Goal: Task Accomplishment & Management: Use online tool/utility

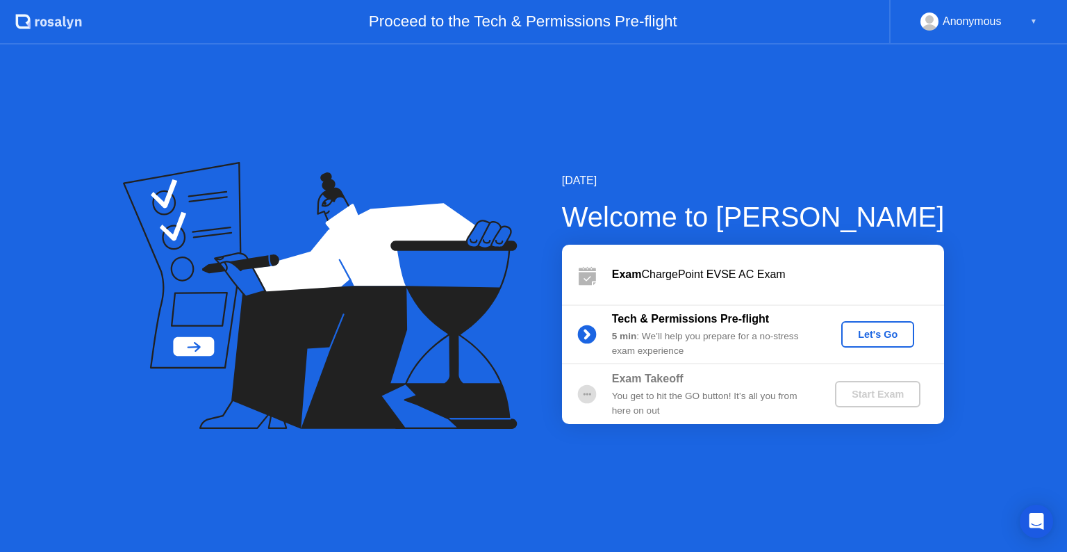
click at [872, 331] on div "Let's Go" at bounding box center [878, 334] width 62 height 11
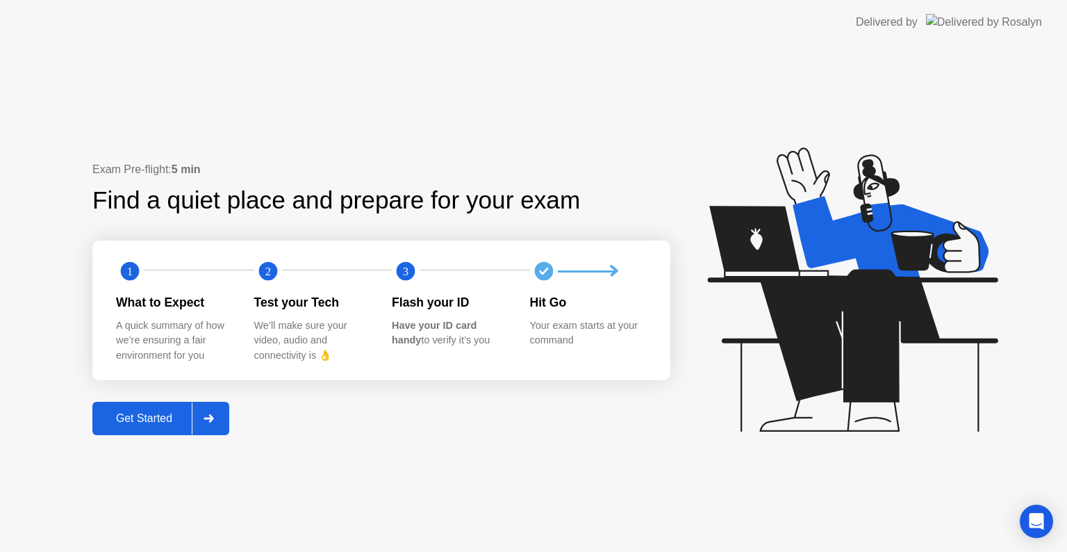
click at [133, 416] on div "Get Started" at bounding box center [144, 418] width 95 height 13
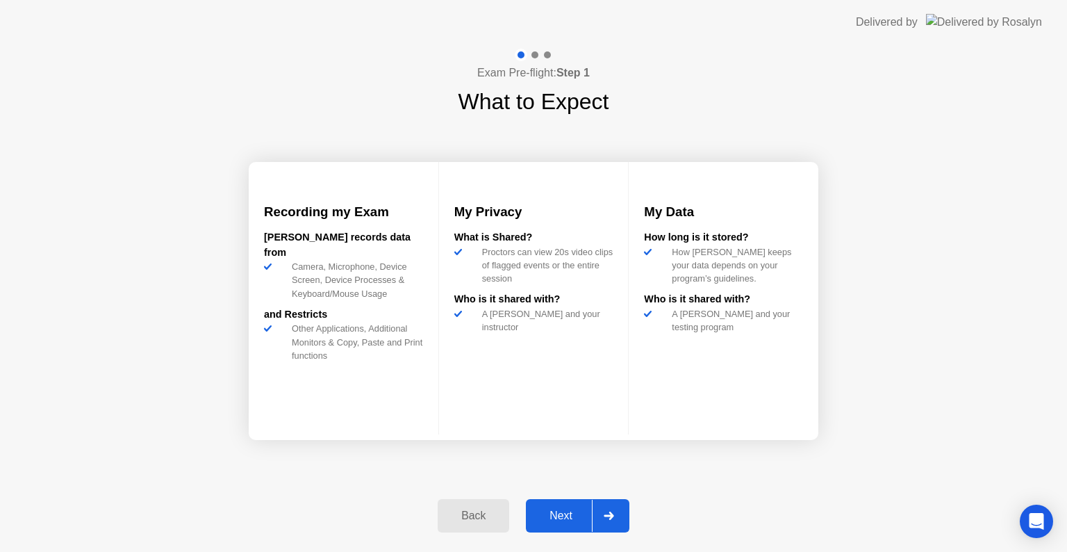
click at [564, 514] on div "Next" at bounding box center [561, 515] width 62 height 13
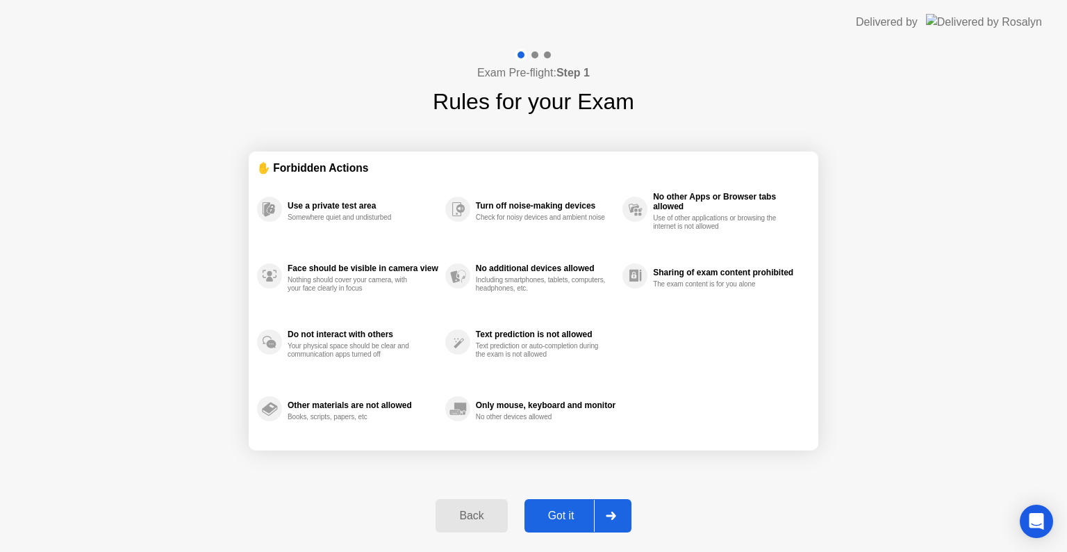
click at [564, 514] on div "Got it" at bounding box center [561, 515] width 65 height 13
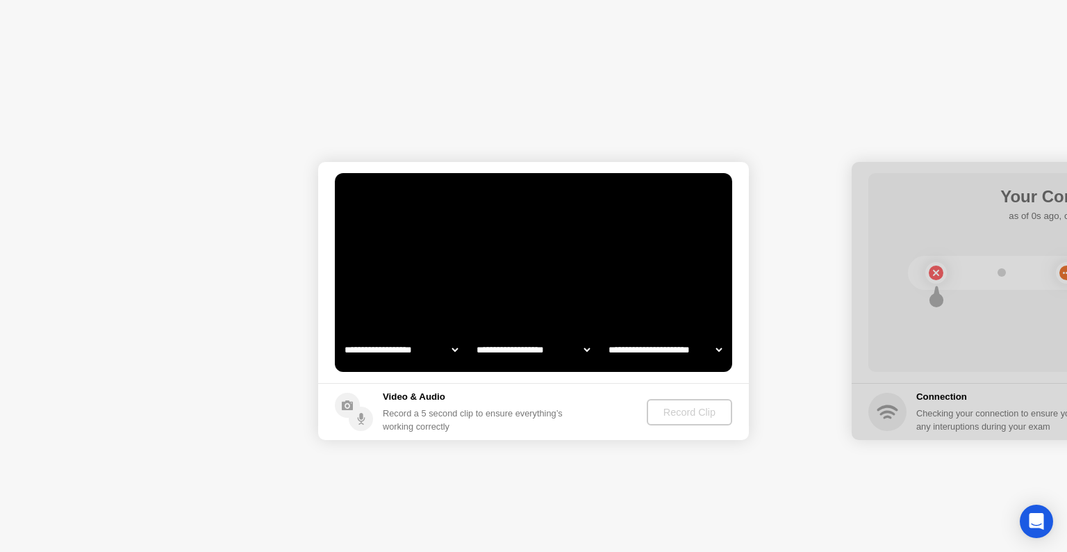
select select "**********"
select select "*******"
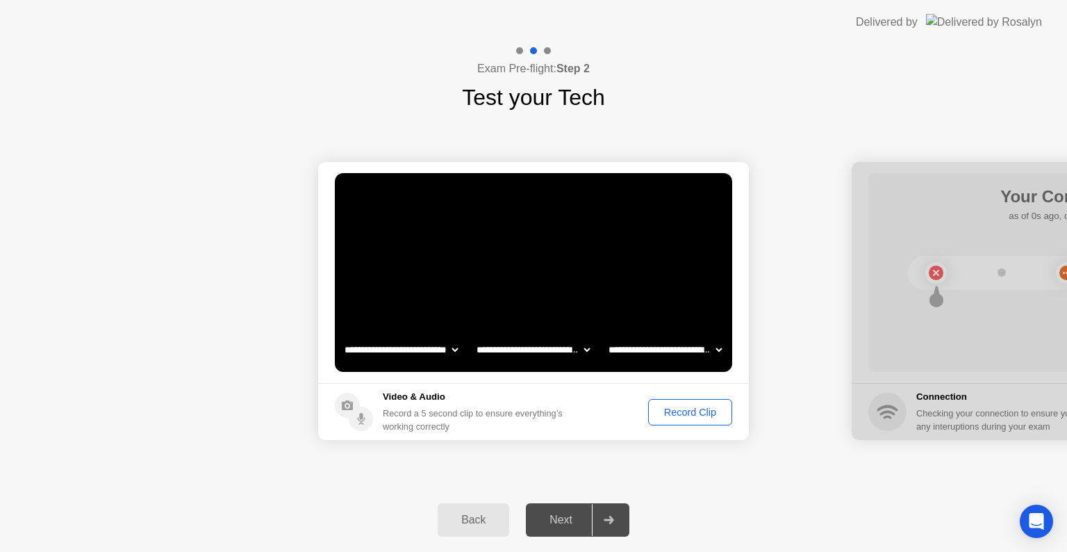
click at [679, 411] on div "Record Clip" at bounding box center [690, 411] width 74 height 11
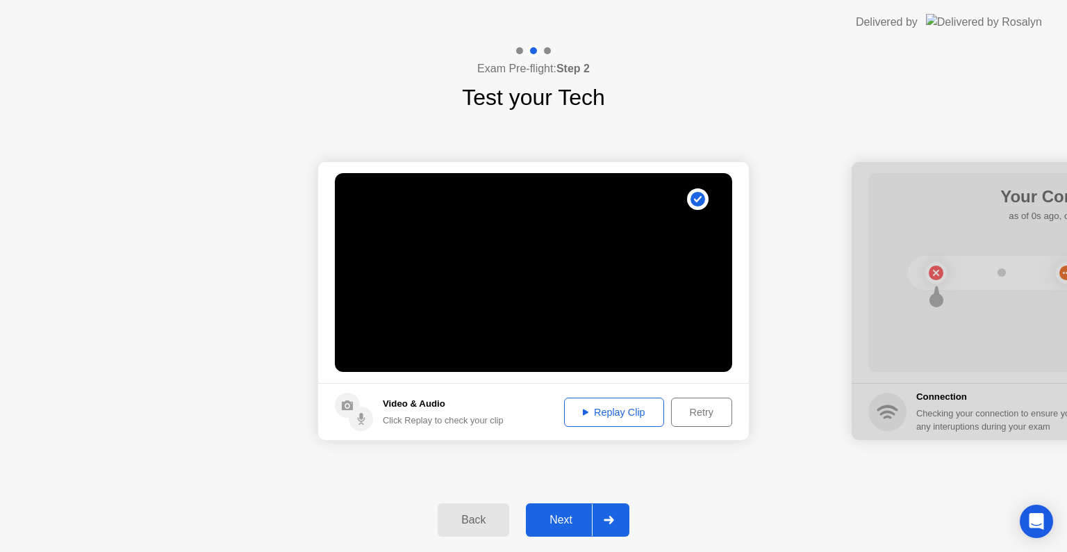
click at [571, 513] on div "Next" at bounding box center [561, 519] width 62 height 13
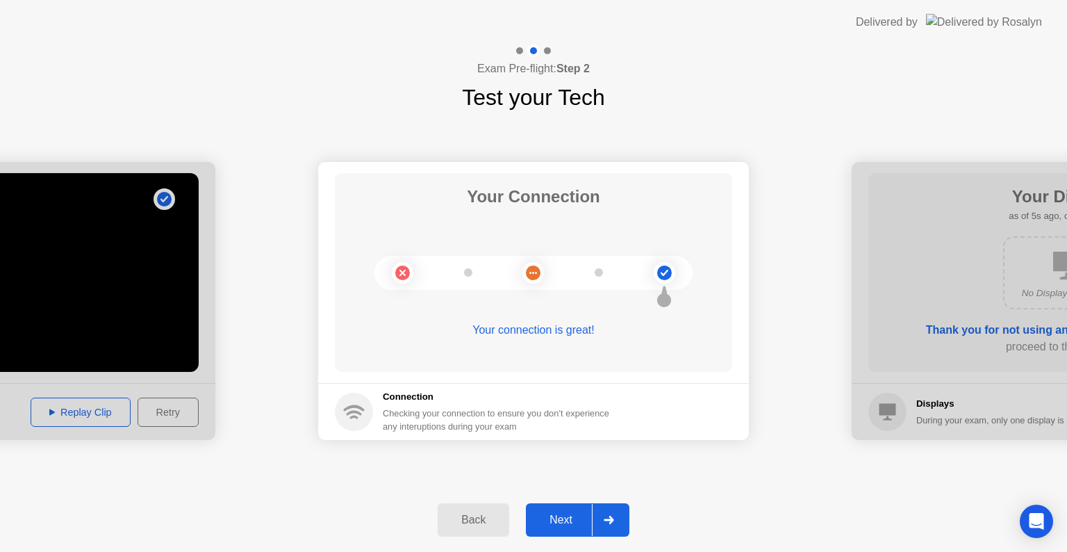
click at [571, 513] on div "Next" at bounding box center [561, 519] width 62 height 13
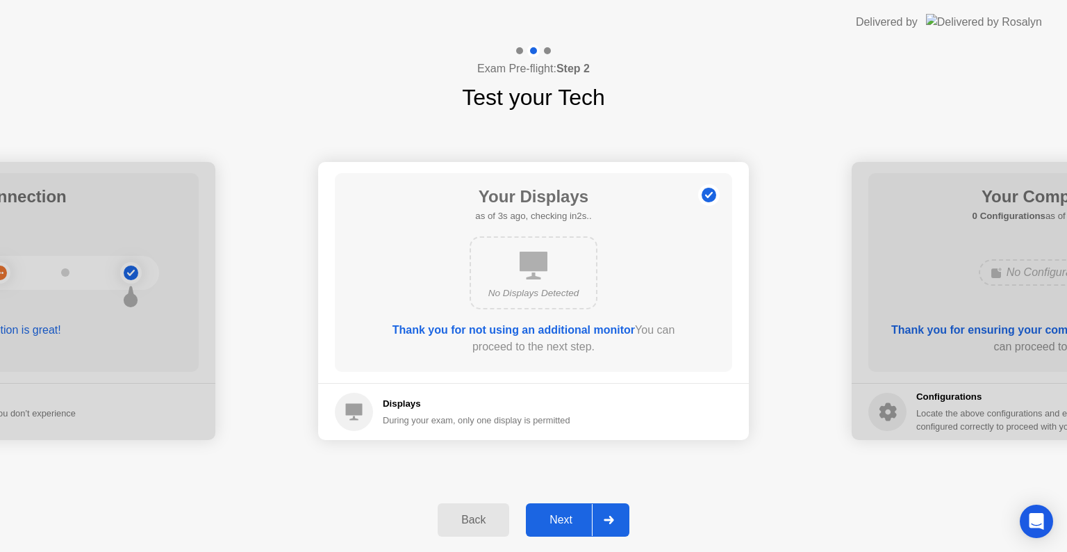
click at [571, 513] on div "Next" at bounding box center [561, 519] width 62 height 13
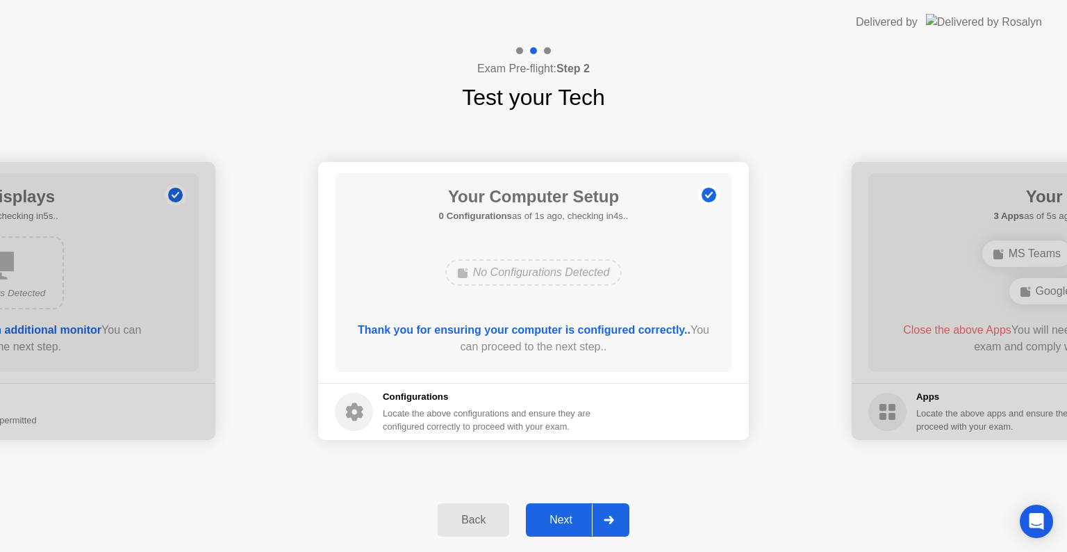
click at [571, 513] on div "Next" at bounding box center [561, 519] width 62 height 13
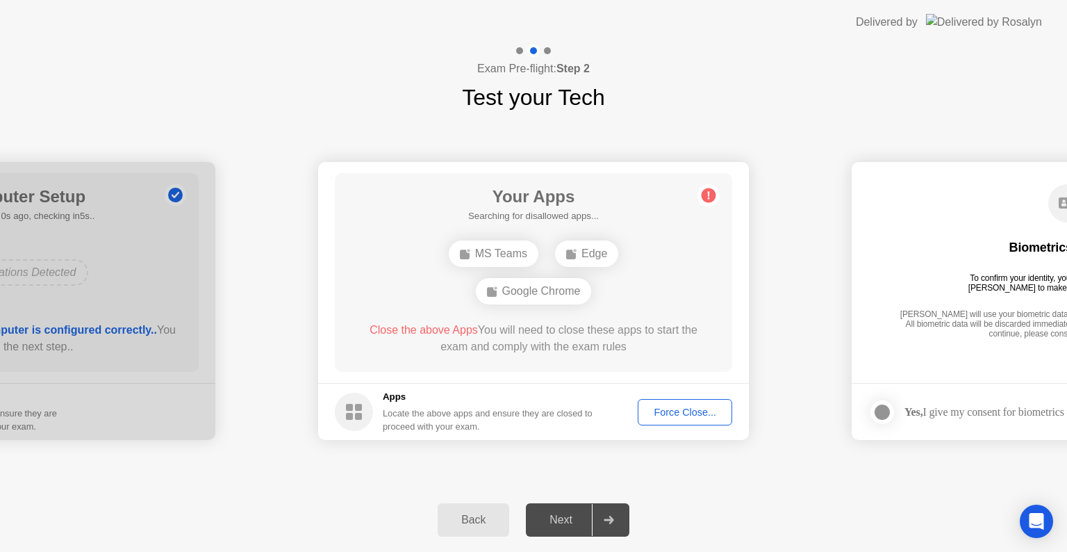
click at [672, 408] on div "Force Close..." at bounding box center [685, 411] width 85 height 11
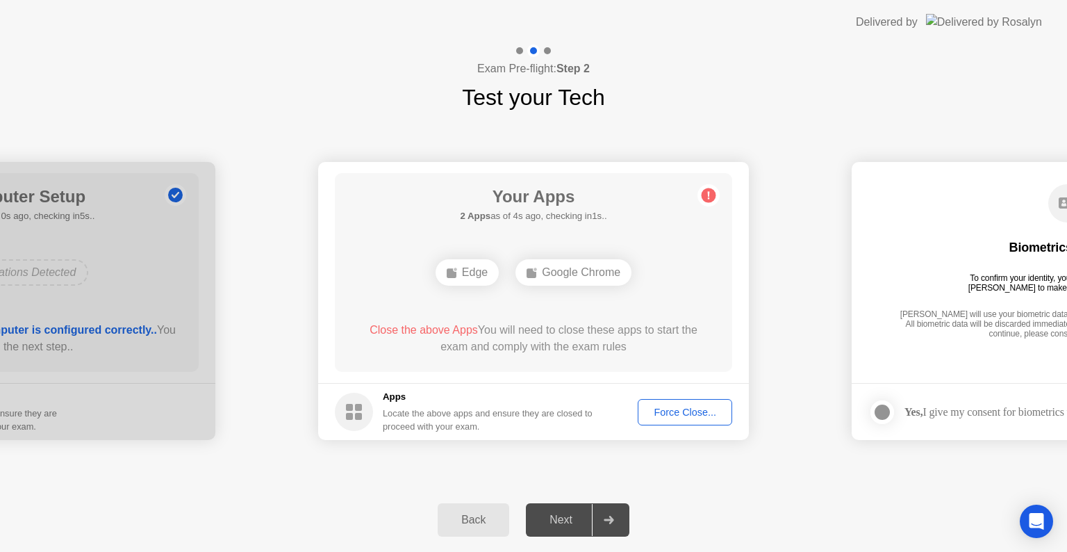
click at [684, 415] on div "Force Close..." at bounding box center [685, 411] width 85 height 11
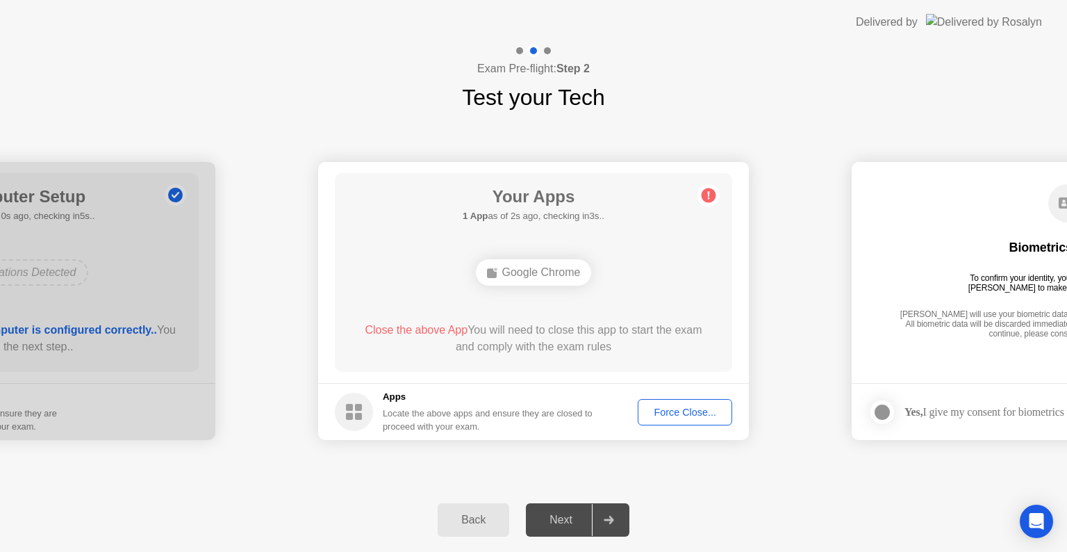
click at [682, 400] on button "Force Close..." at bounding box center [685, 412] width 94 height 26
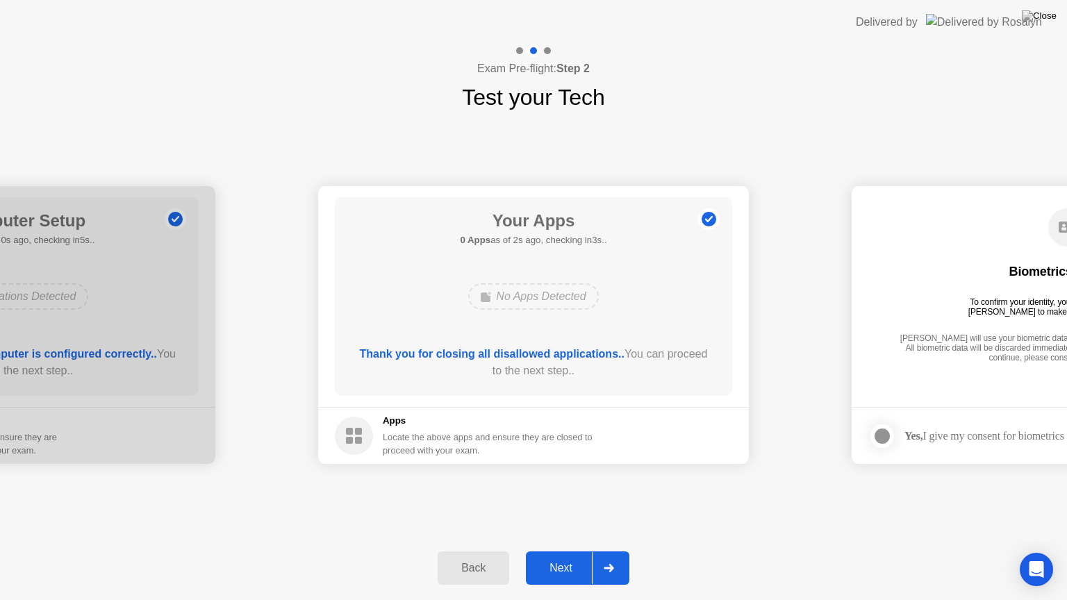
click at [561, 551] on div "Next" at bounding box center [561, 568] width 62 height 13
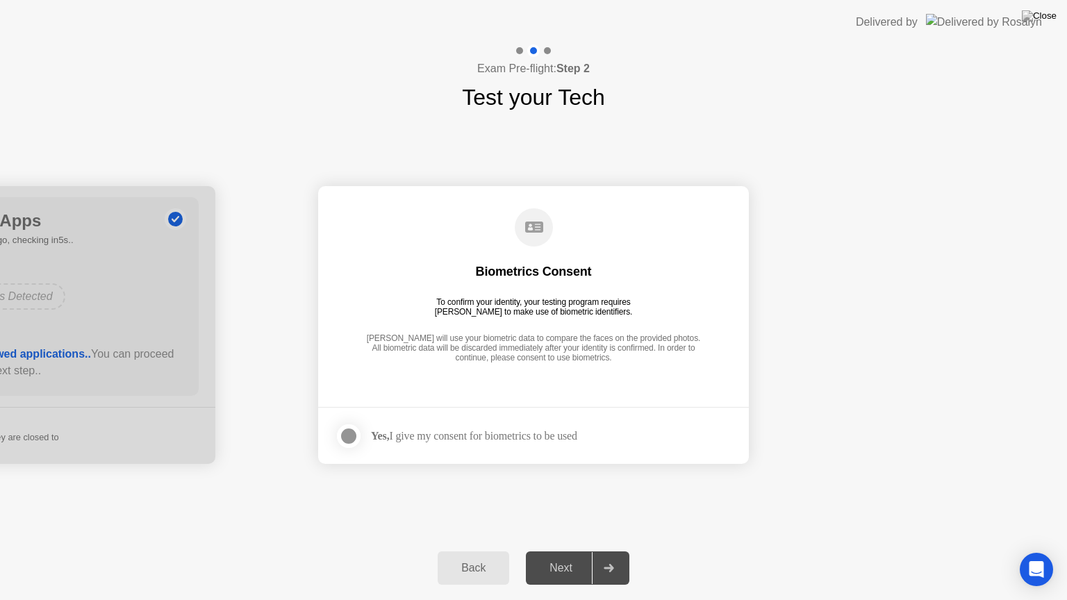
click at [345, 429] on div at bounding box center [348, 436] width 17 height 17
click at [554, 551] on div "Next" at bounding box center [561, 568] width 62 height 13
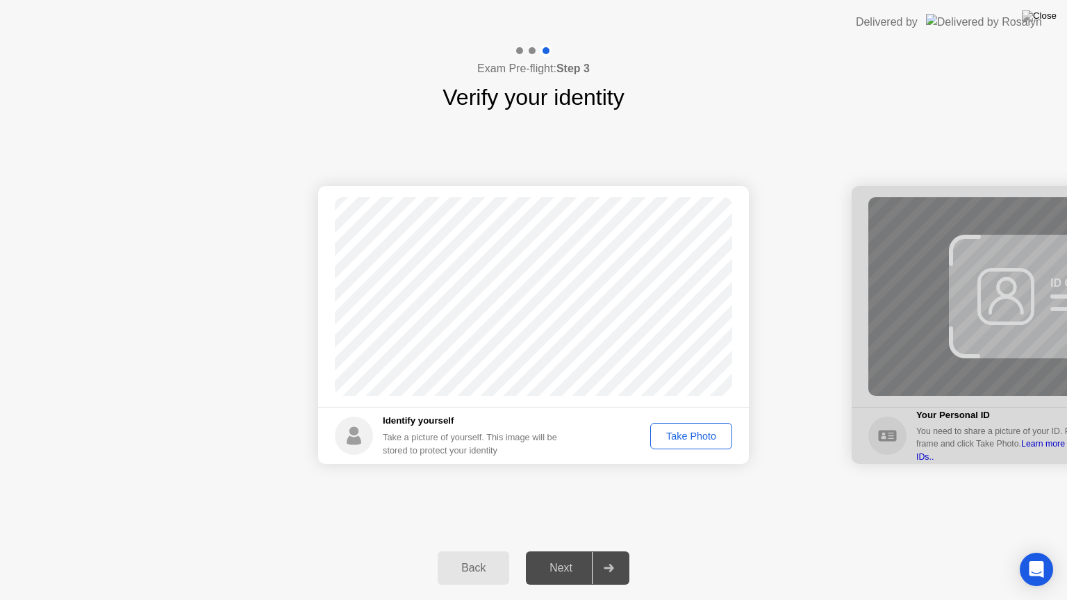
click at [670, 427] on button "Take Photo" at bounding box center [691, 436] width 82 height 26
click at [559, 551] on div "Next" at bounding box center [561, 568] width 62 height 13
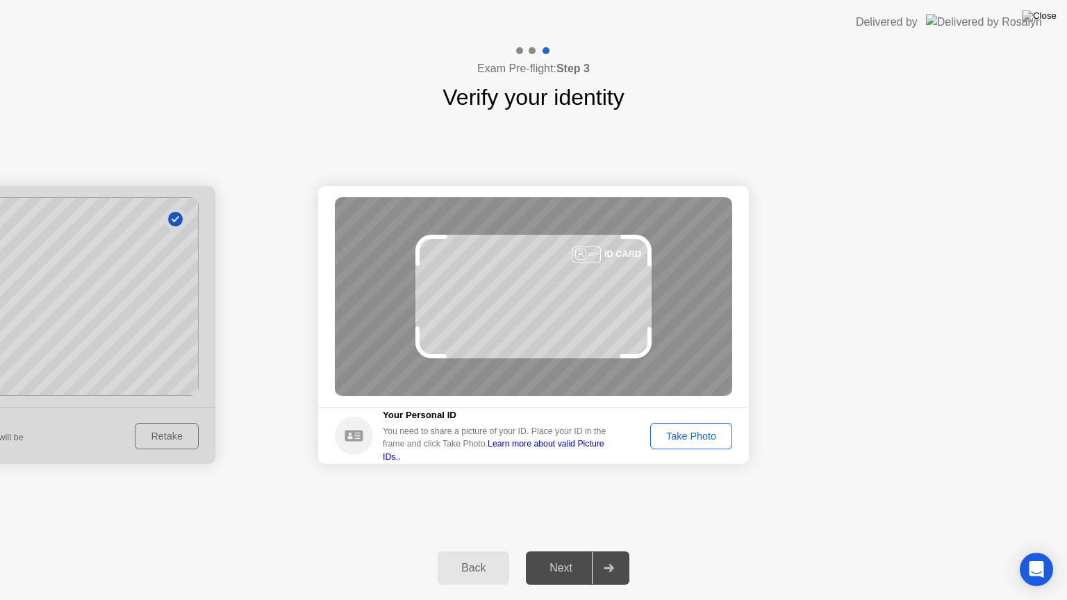
click at [684, 433] on div "Take Photo" at bounding box center [691, 436] width 72 height 11
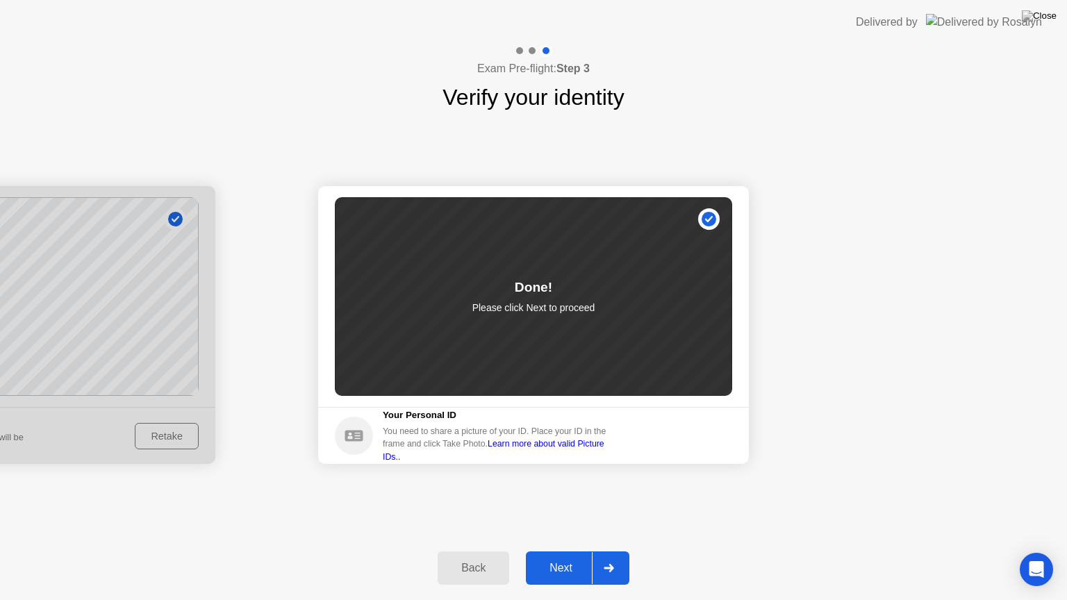
click at [555, 551] on button "Next" at bounding box center [578, 568] width 104 height 33
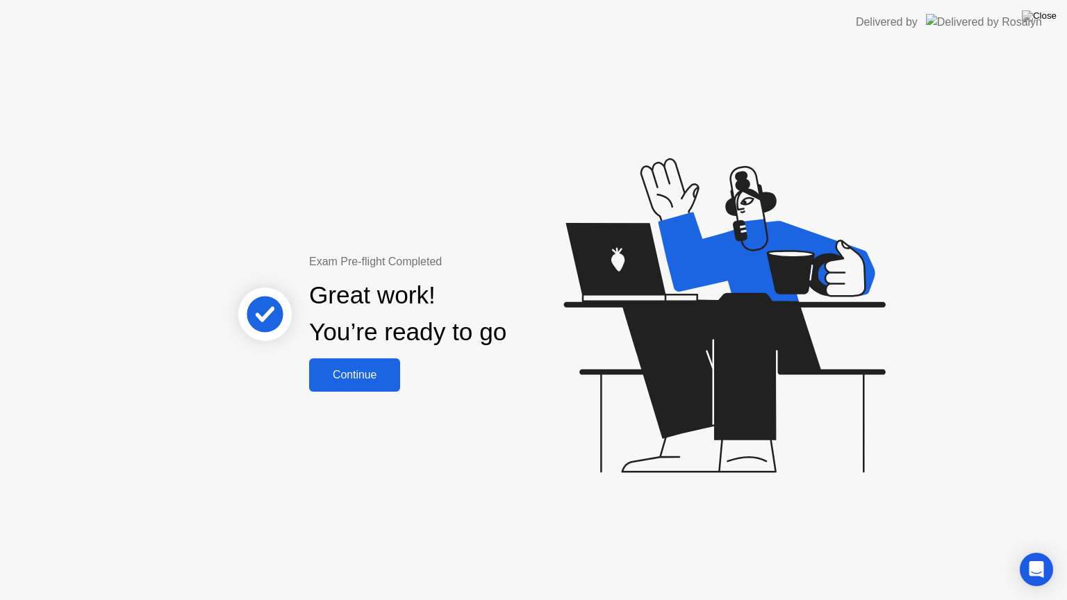
click at [368, 369] on div "Continue" at bounding box center [354, 375] width 83 height 13
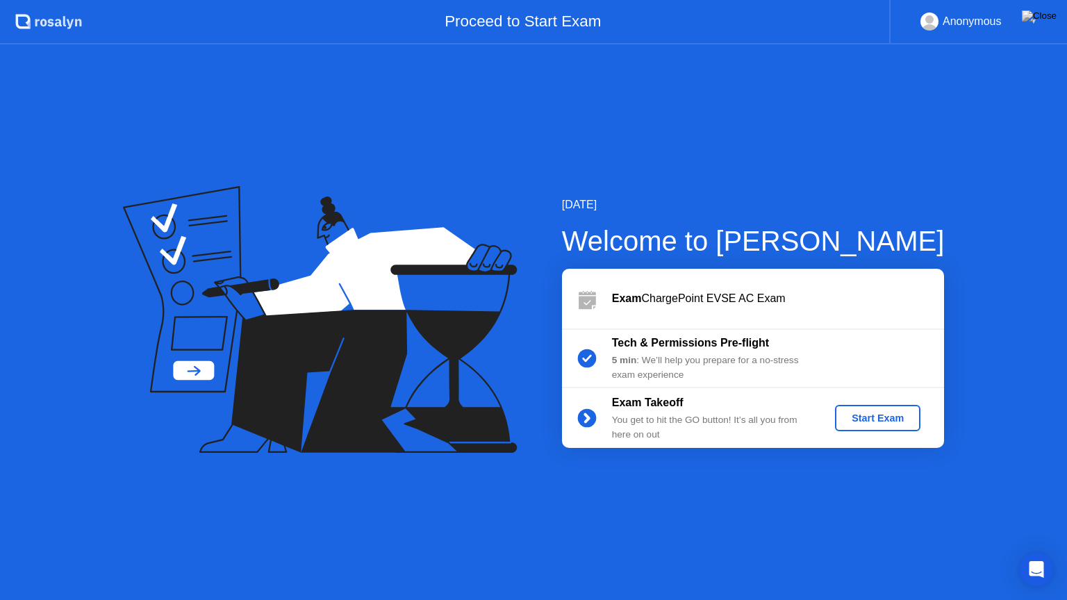
click at [875, 414] on div "Start Exam" at bounding box center [878, 418] width 74 height 11
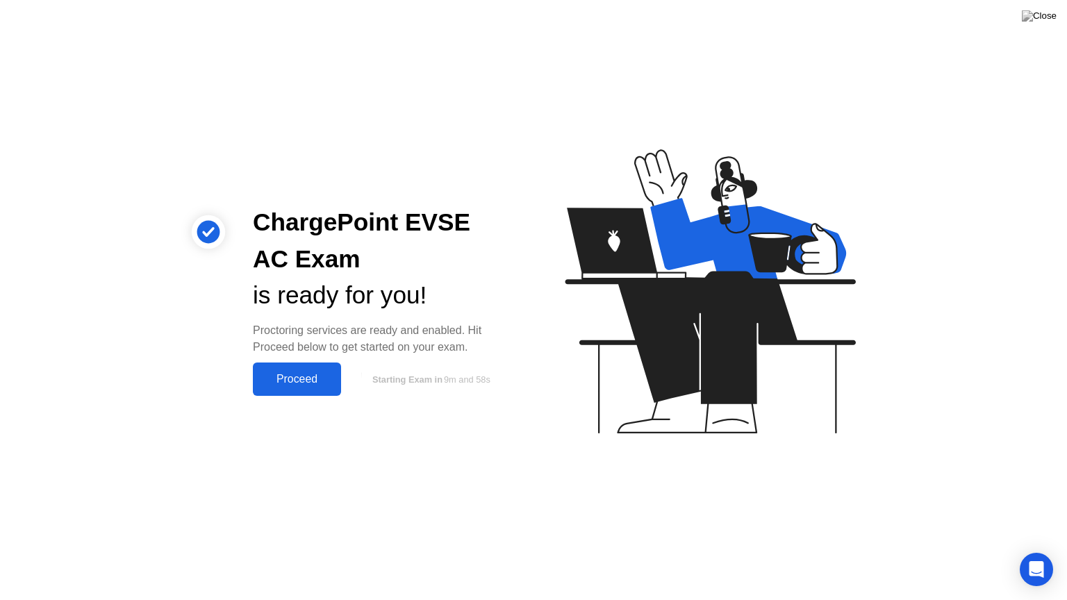
click at [320, 373] on div "Proceed" at bounding box center [297, 379] width 80 height 13
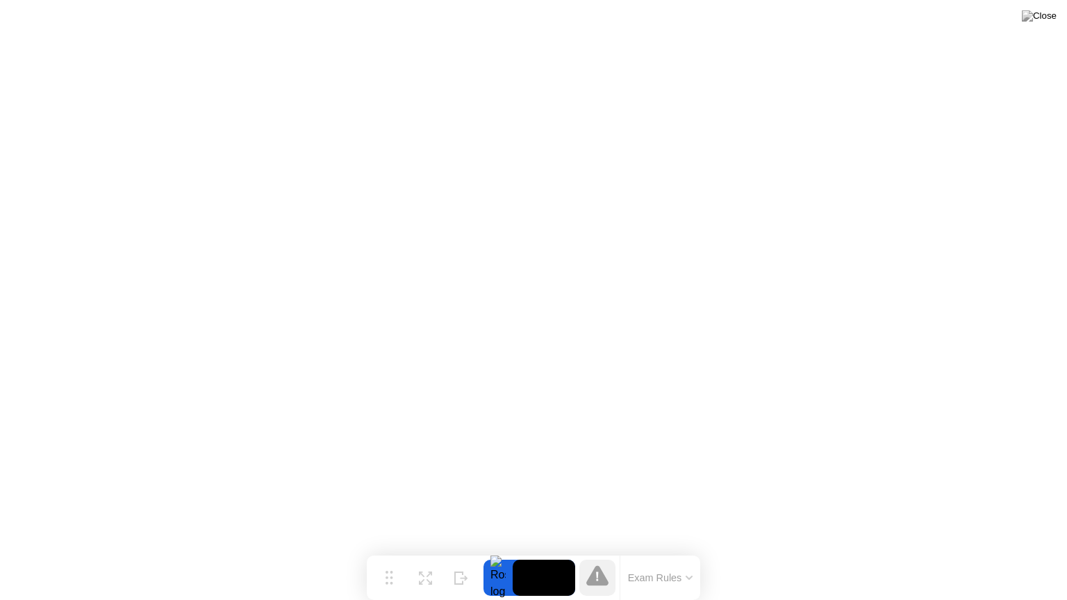
click at [529, 551] on video at bounding box center [544, 578] width 63 height 36
click at [498, 551] on div at bounding box center [497, 578] width 29 height 36
click at [1046, 18] on img at bounding box center [1039, 15] width 35 height 11
click at [1045, 8] on button at bounding box center [1039, 16] width 42 height 18
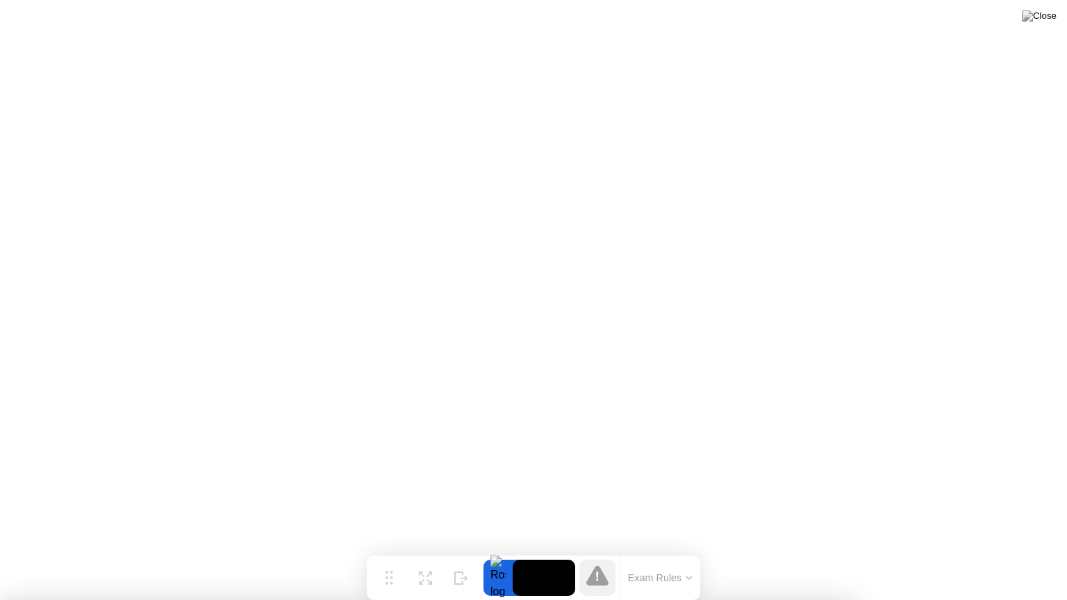
click at [1048, 15] on img at bounding box center [1039, 15] width 35 height 11
